Goal: Navigation & Orientation: Find specific page/section

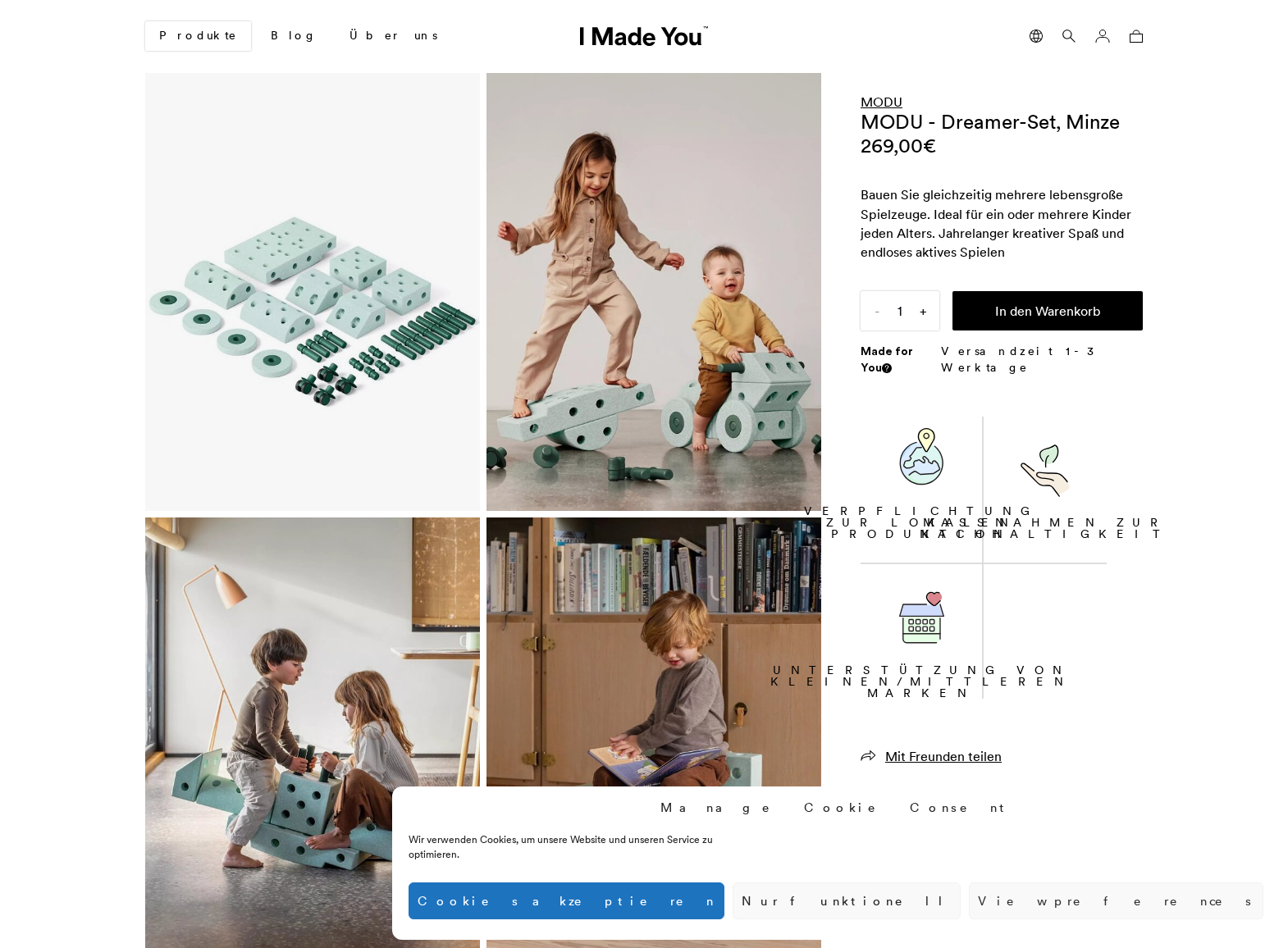
click at [886, 107] on link "MODU" at bounding box center [881, 102] width 42 height 16
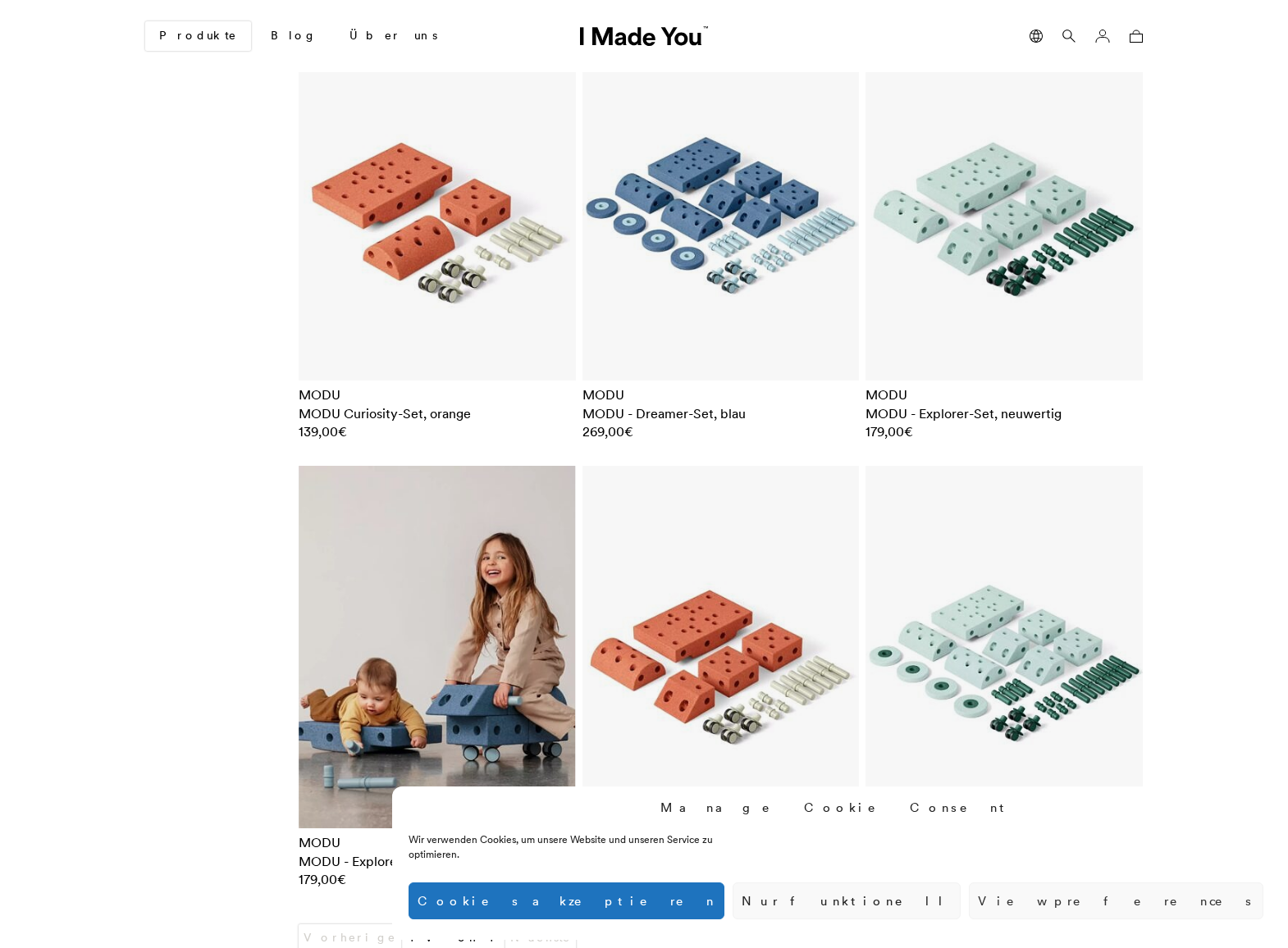
scroll to position [5963, 0]
